Goal: Task Accomplishment & Management: Manage account settings

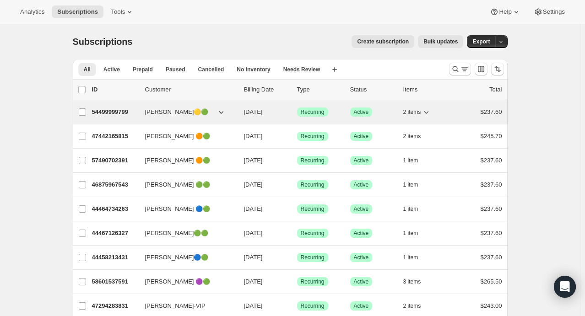
click at [426, 113] on icon "button" at bounding box center [425, 112] width 9 height 9
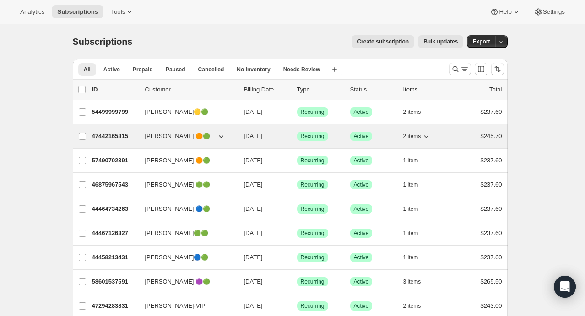
click at [427, 135] on icon "button" at bounding box center [425, 136] width 9 height 9
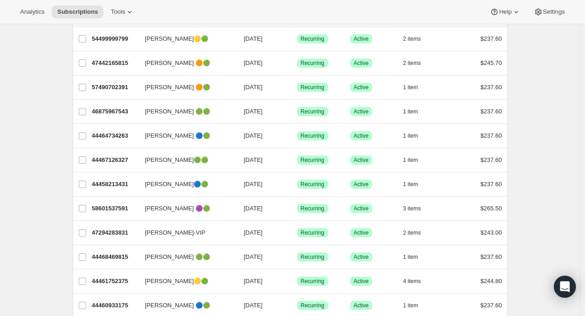
scroll to position [72, 0]
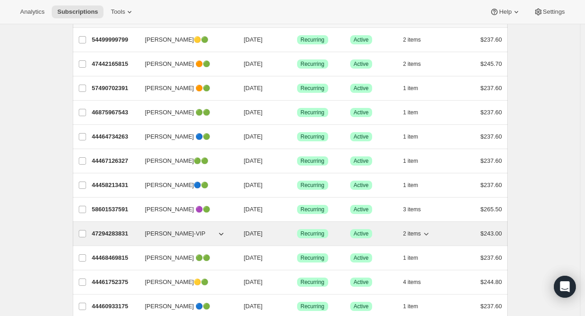
click at [429, 233] on icon "button" at bounding box center [425, 233] width 9 height 9
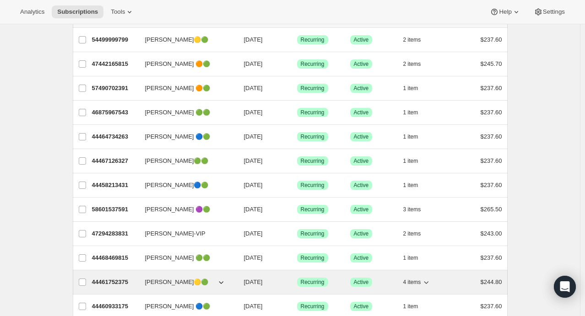
click at [429, 282] on icon "button" at bounding box center [425, 282] width 9 height 9
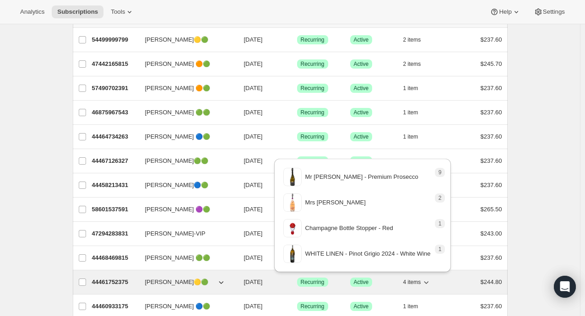
click at [429, 281] on icon "button" at bounding box center [426, 282] width 5 height 3
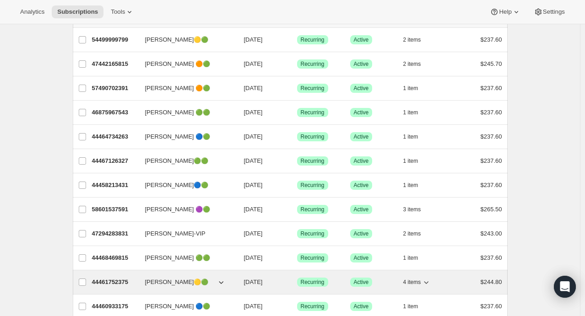
click at [429, 281] on icon "button" at bounding box center [426, 282] width 5 height 3
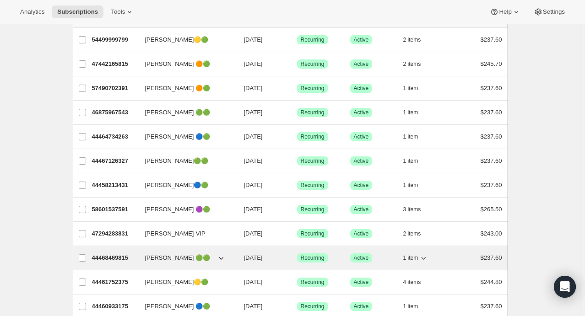
click at [425, 256] on icon "button" at bounding box center [423, 257] width 9 height 9
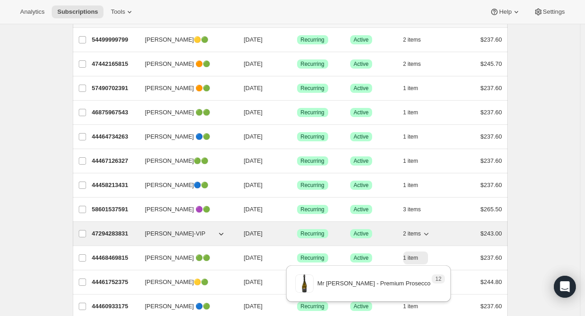
click at [431, 232] on icon "button" at bounding box center [425, 233] width 9 height 9
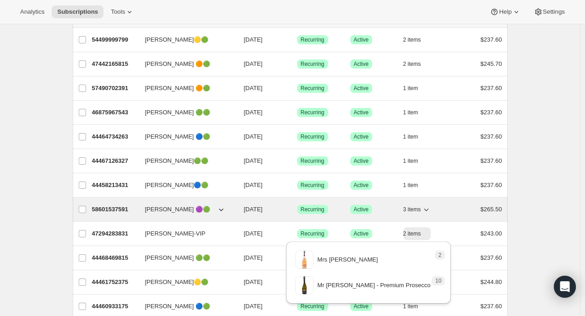
click at [426, 210] on icon "button" at bounding box center [425, 209] width 9 height 9
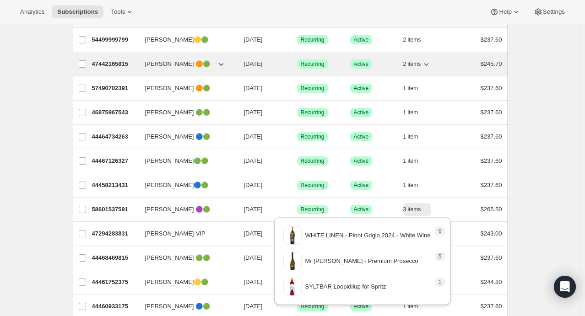
click at [427, 63] on icon "button" at bounding box center [425, 63] width 9 height 9
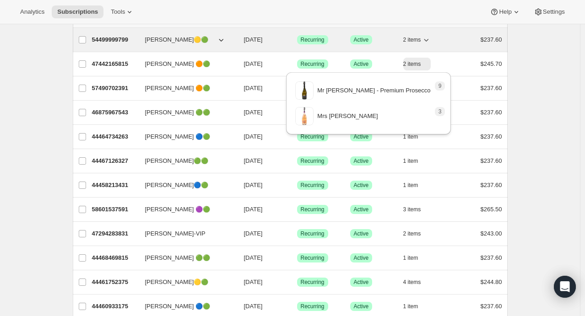
click at [427, 41] on icon "button" at bounding box center [425, 39] width 9 height 9
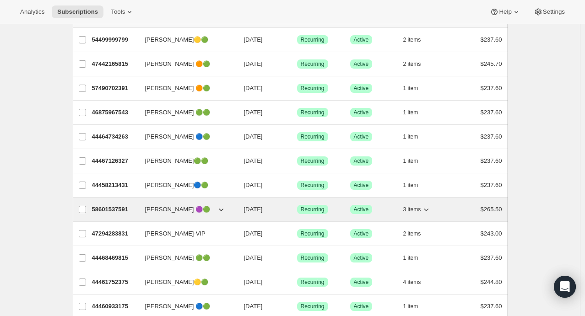
click at [428, 208] on icon "button" at bounding box center [425, 209] width 9 height 9
